Goal: Task Accomplishment & Management: Manage account settings

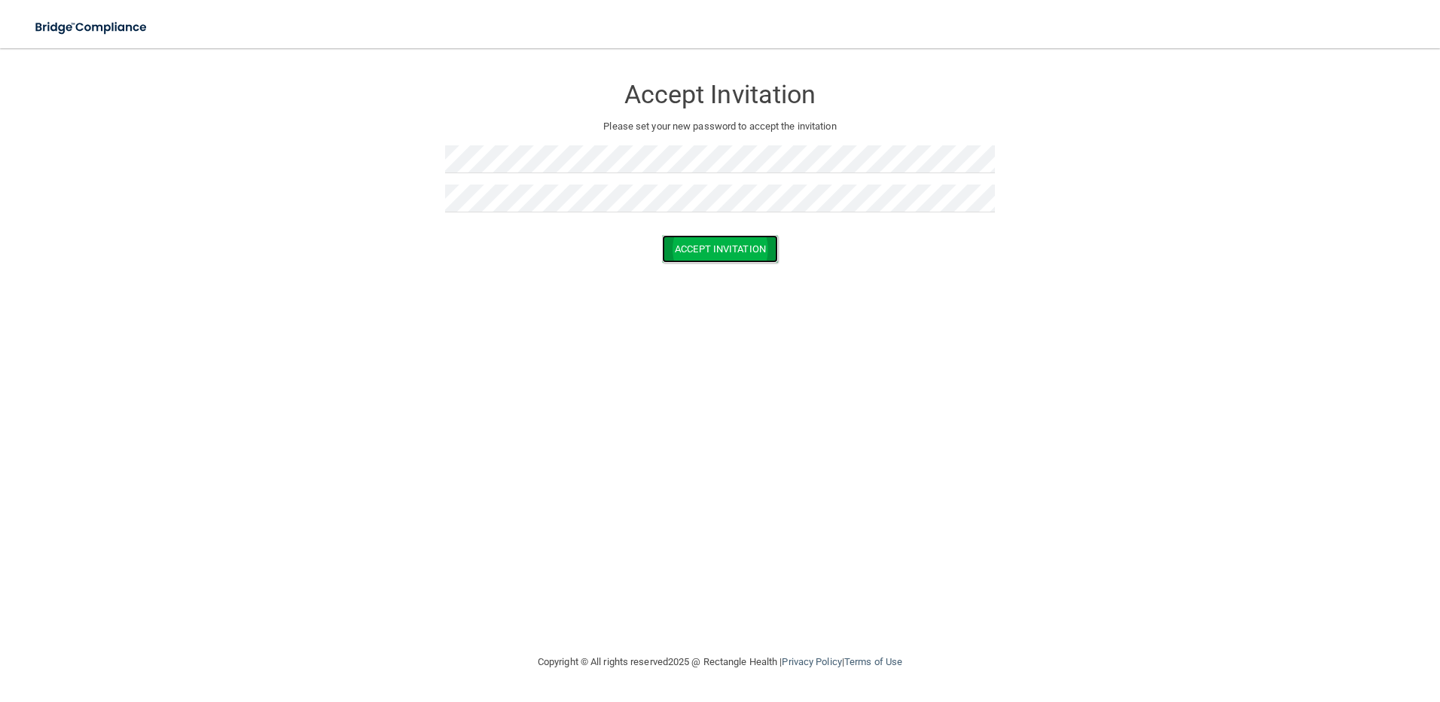
click at [731, 260] on button "Accept Invitation" at bounding box center [720, 249] width 116 height 28
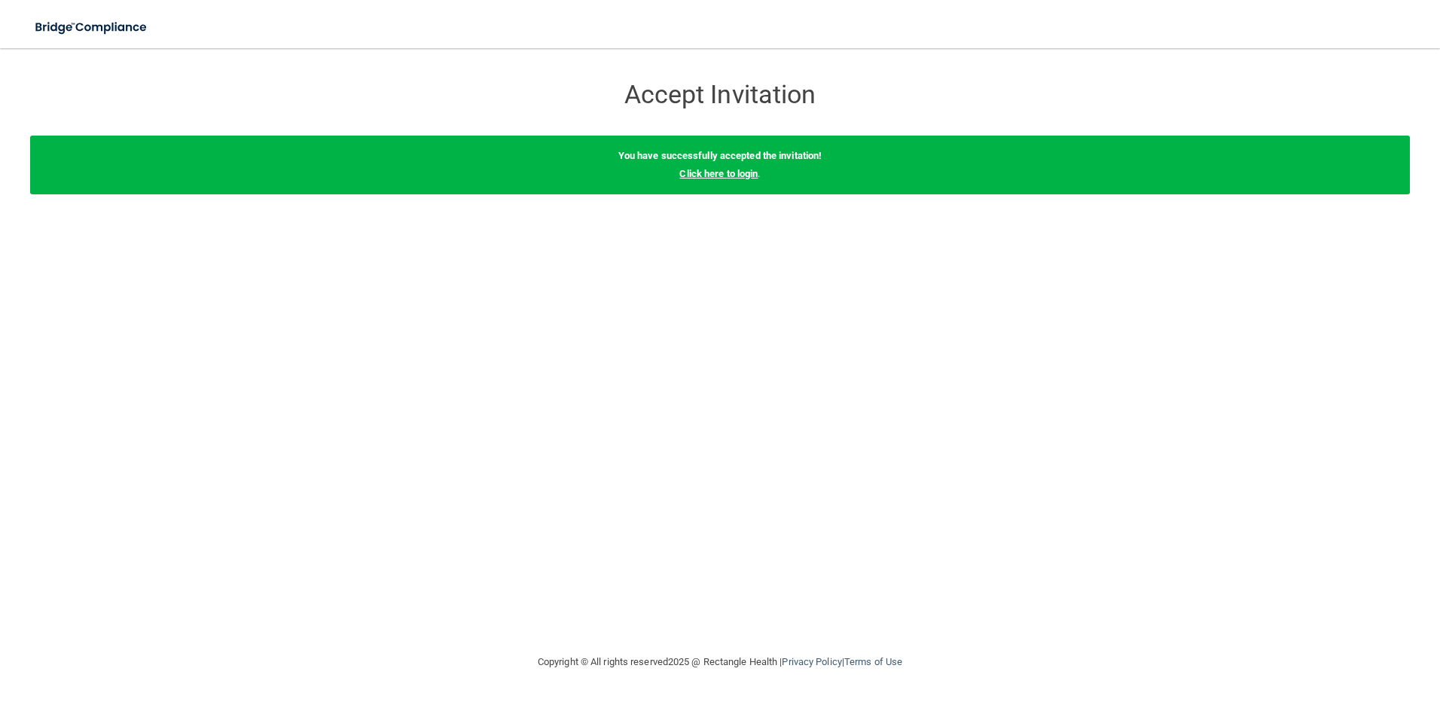
click at [731, 174] on link "Click here to login" at bounding box center [718, 173] width 78 height 11
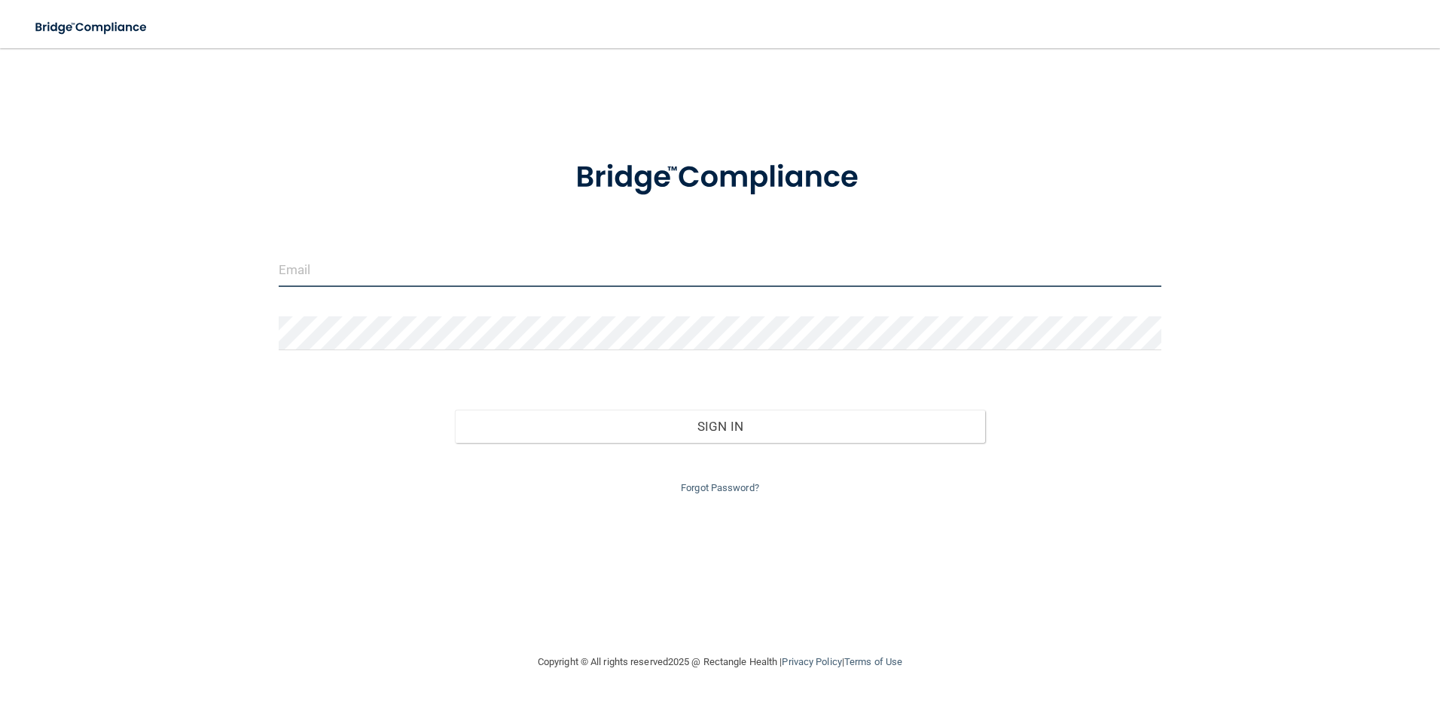
click at [352, 270] on input "email" at bounding box center [720, 270] width 883 height 34
type input "[EMAIL_ADDRESS][DOMAIN_NAME]"
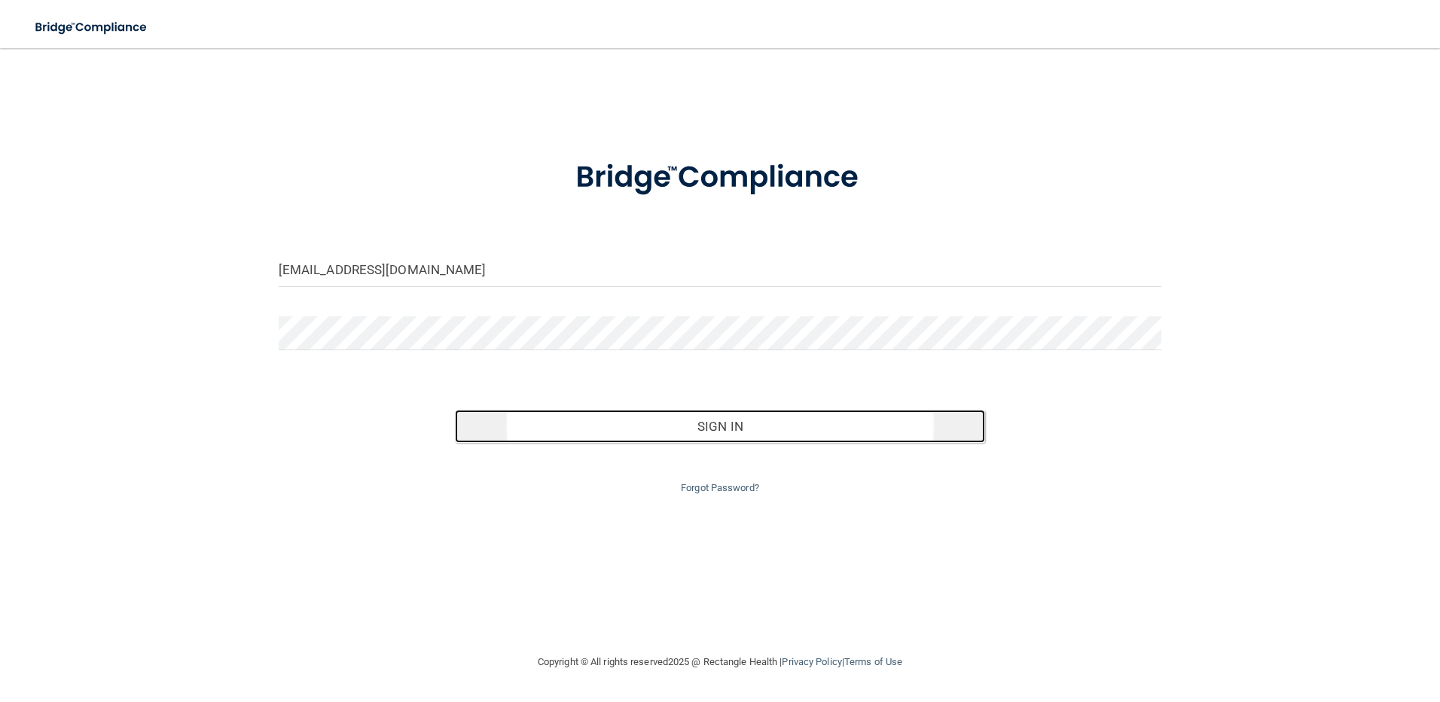
click at [736, 429] on button "Sign In" at bounding box center [720, 426] width 530 height 33
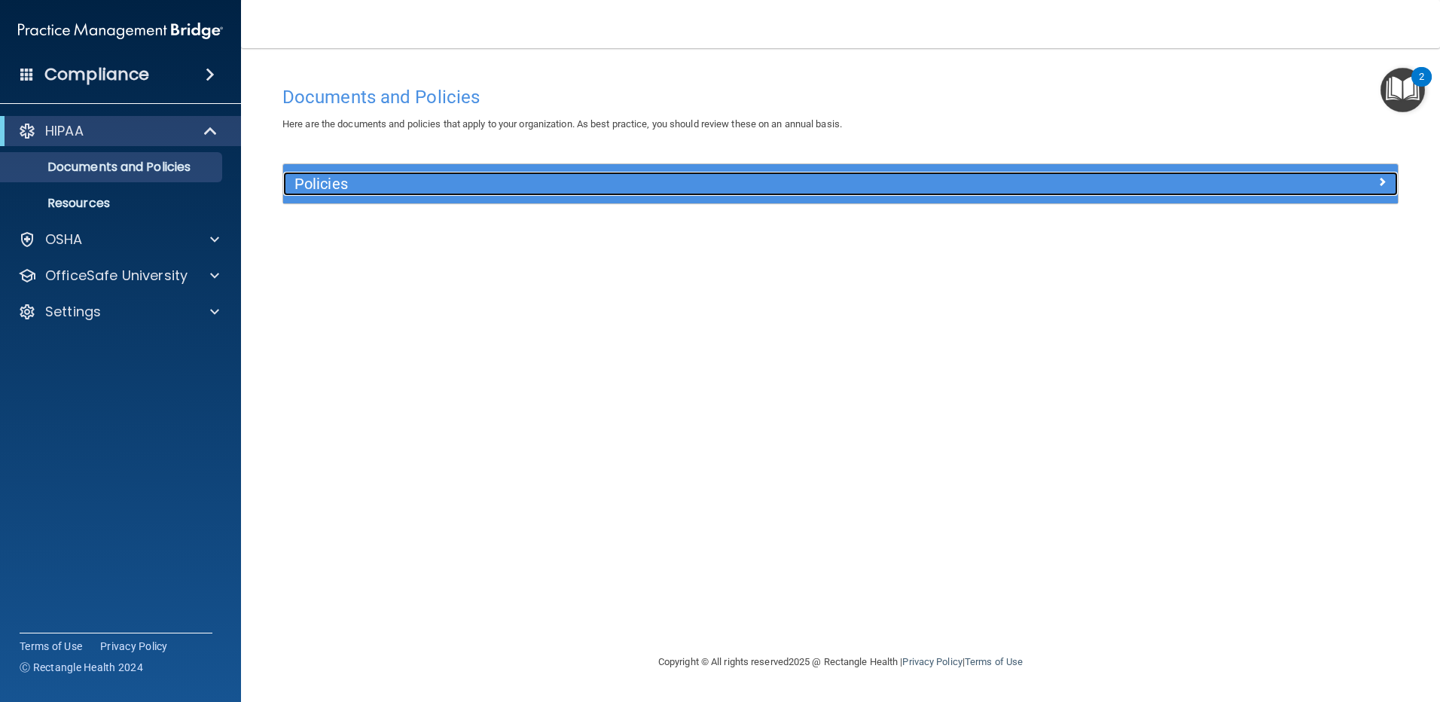
click at [850, 184] on h5 "Policies" at bounding box center [700, 183] width 813 height 17
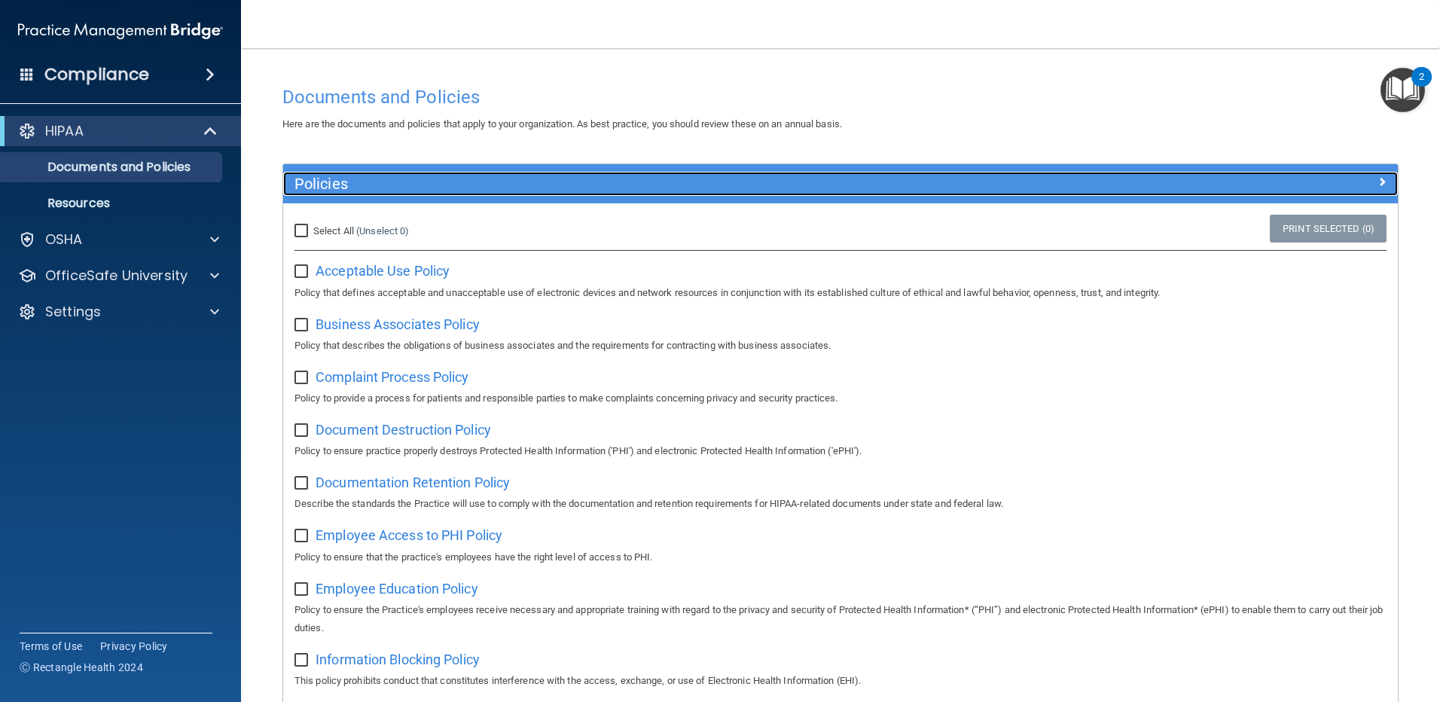
click at [877, 193] on div "Policies" at bounding box center [701, 184] width 836 height 24
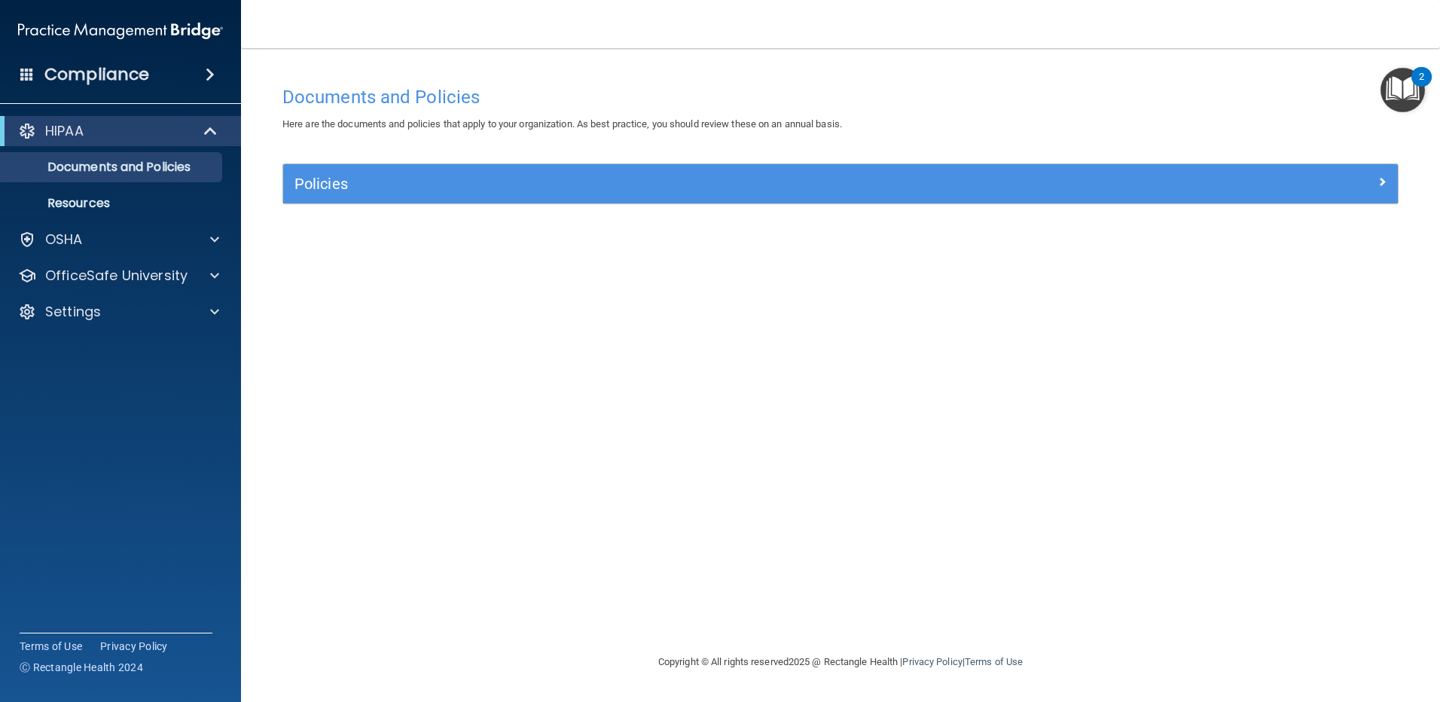
click at [1402, 81] on img "Open Resource Center, 2 new notifications" at bounding box center [1402, 90] width 44 height 44
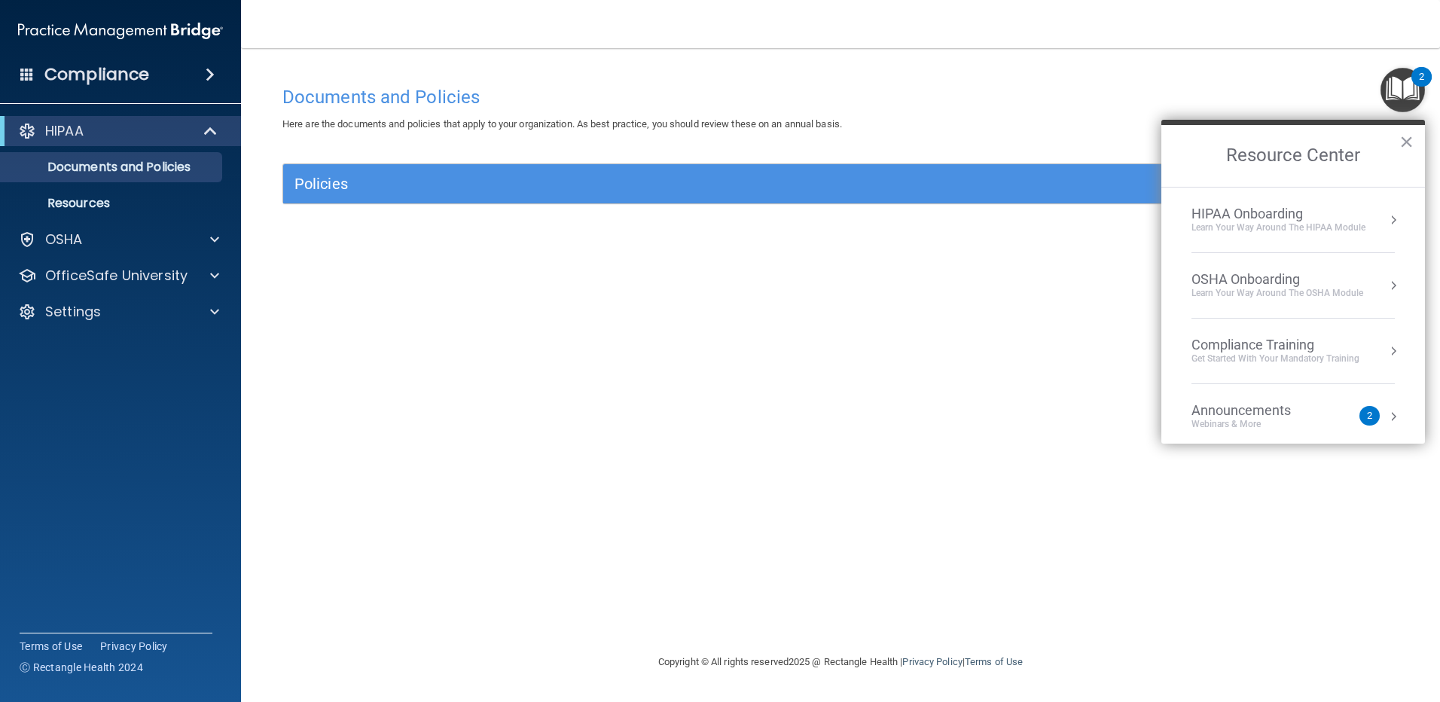
click at [1242, 426] on div "Webinars & More" at bounding box center [1256, 424] width 130 height 13
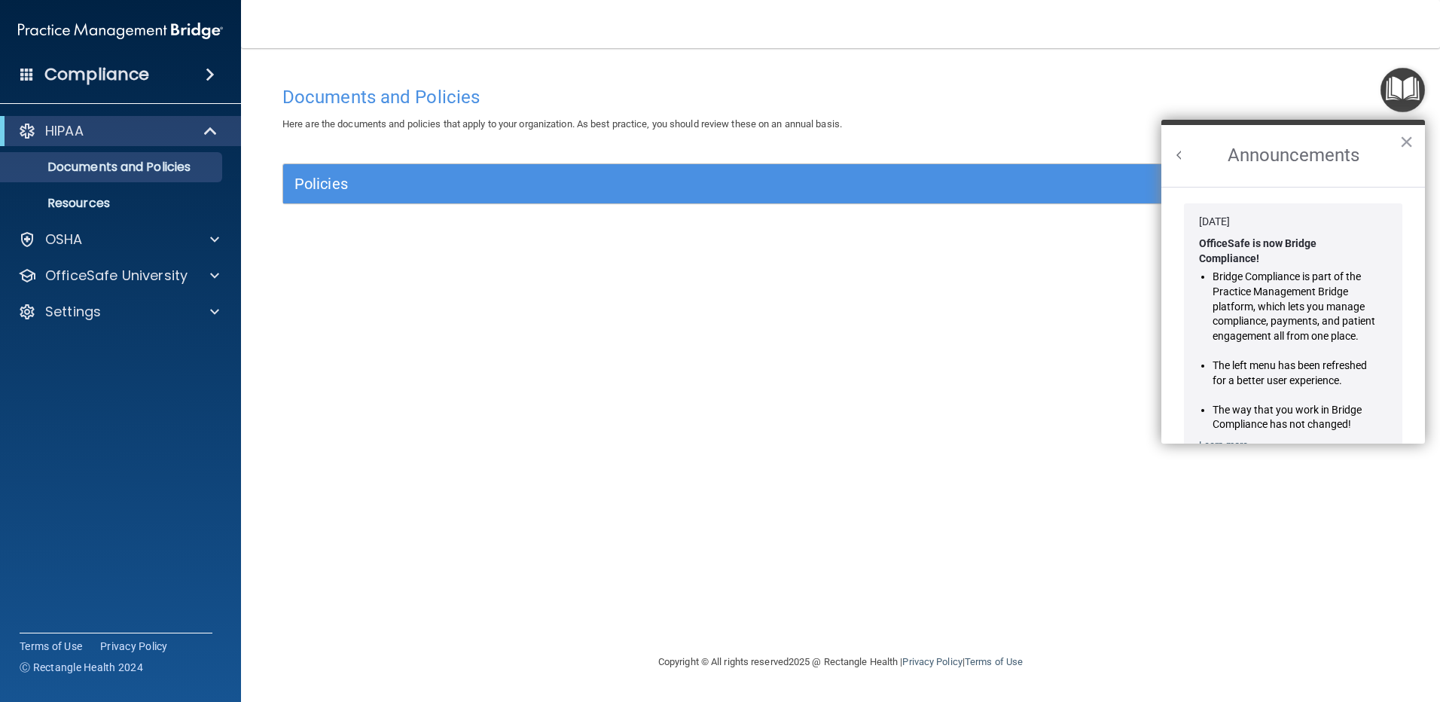
click at [1179, 152] on button "Back to Resource Center Home" at bounding box center [1179, 155] width 15 height 15
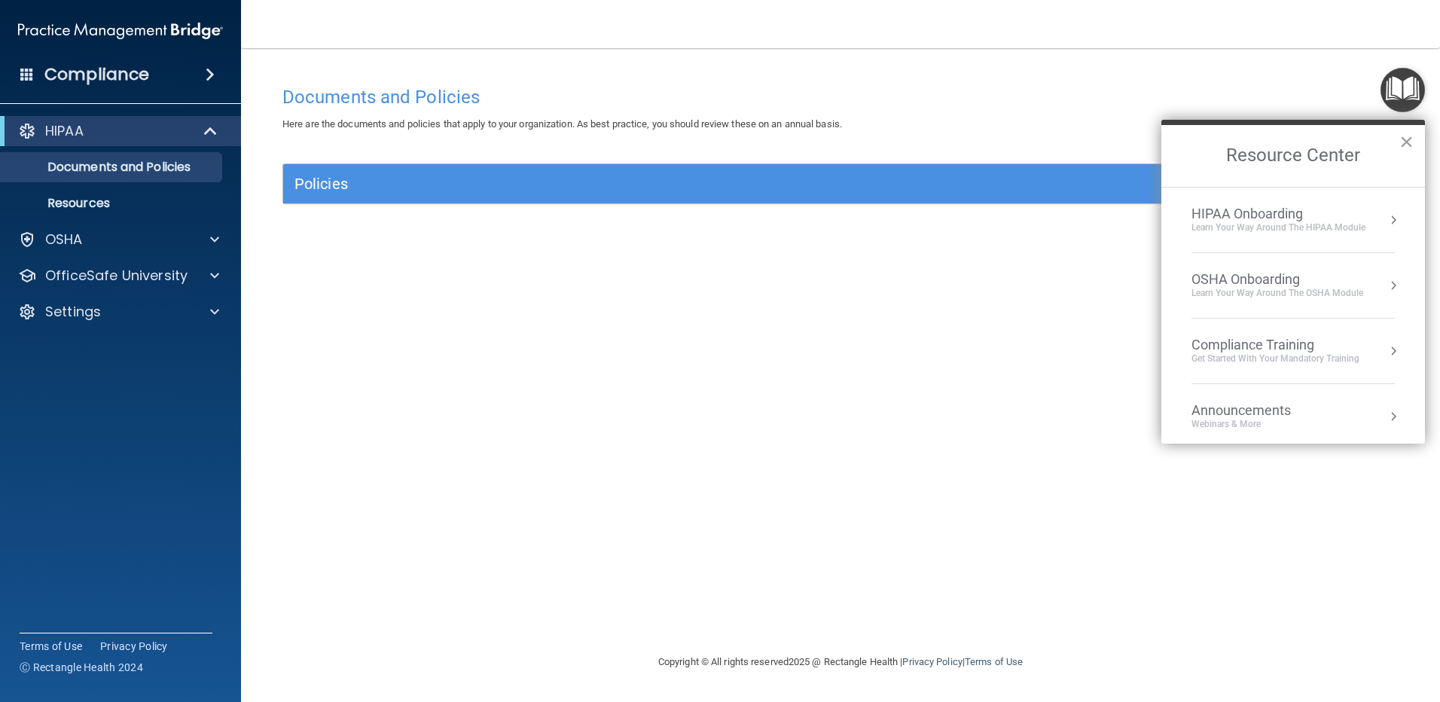
click at [925, 342] on div "Documents and Policies Here are the documents and policies that apply to your o…" at bounding box center [840, 365] width 1139 height 575
click at [1411, 135] on button "×" at bounding box center [1406, 142] width 14 height 24
